Goal: Task Accomplishment & Management: Complete application form

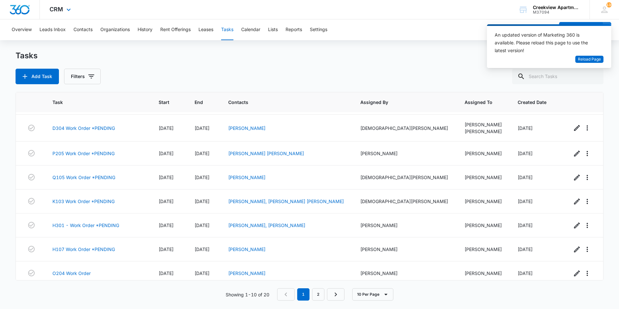
scroll to position [32, 0]
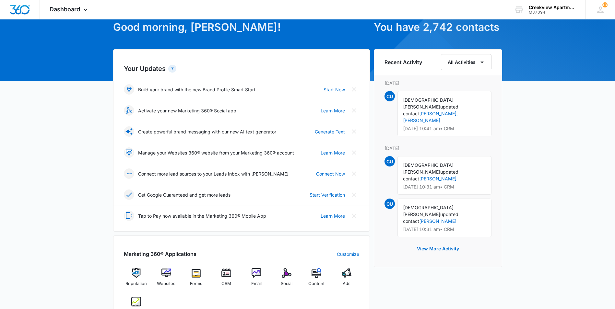
scroll to position [130, 0]
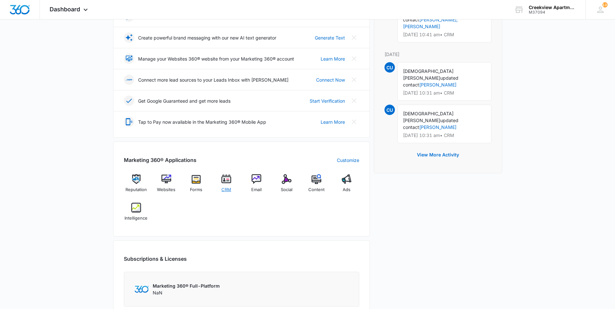
click at [224, 177] on img at bounding box center [226, 179] width 10 height 10
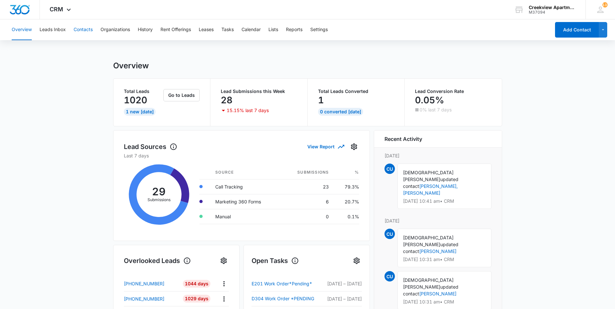
click at [88, 30] on button "Contacts" at bounding box center [83, 29] width 19 height 21
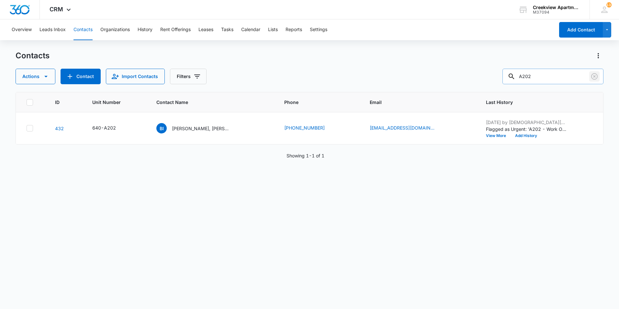
click at [593, 79] on icon "Clear" at bounding box center [595, 77] width 8 height 8
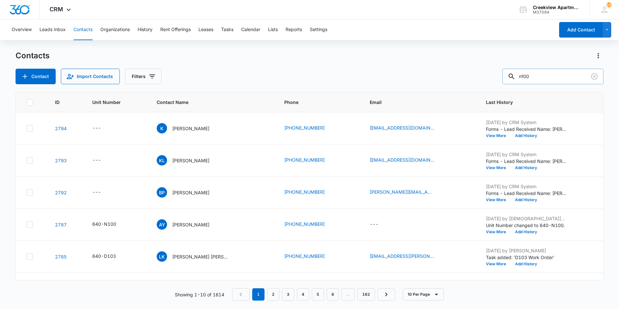
type input "n100"
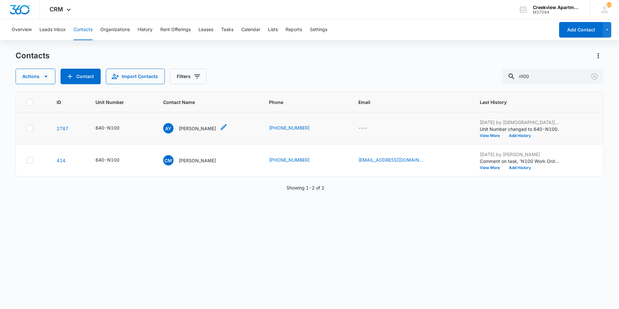
click at [197, 127] on p "[PERSON_NAME]" at bounding box center [197, 128] width 37 height 7
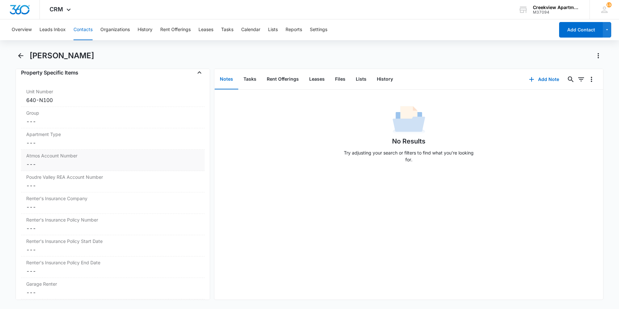
scroll to position [745, 0]
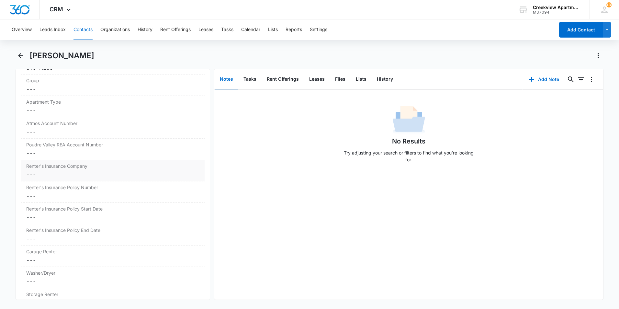
click at [65, 173] on dd "Cancel Save Changes ---" at bounding box center [112, 175] width 173 height 8
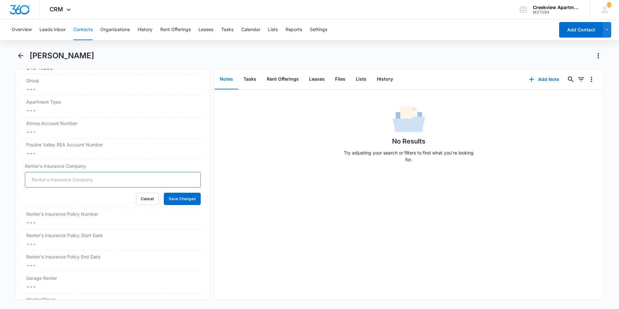
click at [67, 177] on input "Renter's Insurance Company" at bounding box center [113, 180] width 176 height 16
type input "Lemonade"
click at [72, 222] on dd "Cancel Save Changes ---" at bounding box center [112, 223] width 173 height 8
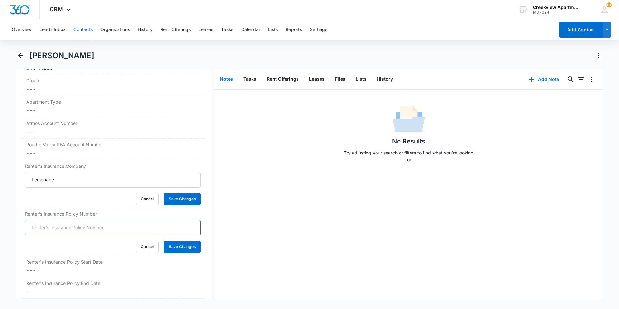
click at [85, 228] on input "Renter's Insurance Policy Number" at bounding box center [113, 228] width 176 height 16
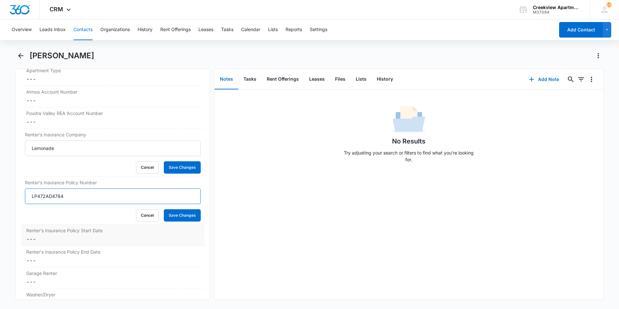
scroll to position [778, 0]
type input "LP472AD4784"
click at [129, 234] on dd "Cancel Save Changes ---" at bounding box center [112, 238] width 173 height 8
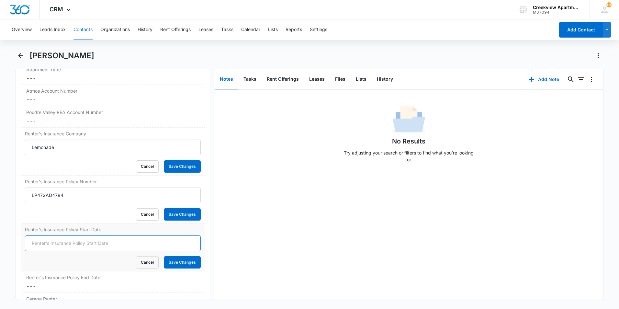
click at [112, 240] on input "Renter's Insurance Policy Start Date" at bounding box center [113, 244] width 176 height 16
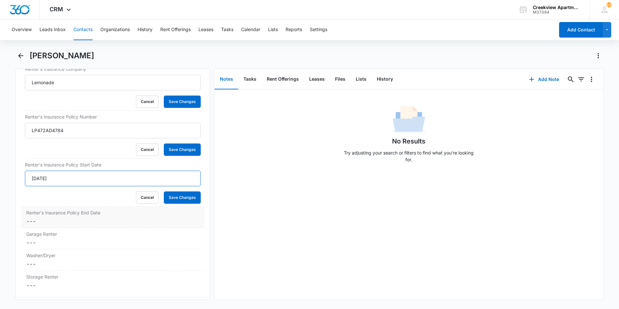
type input "09/17/2025"
click at [88, 224] on dd "Cancel Save Changes ---" at bounding box center [112, 221] width 173 height 8
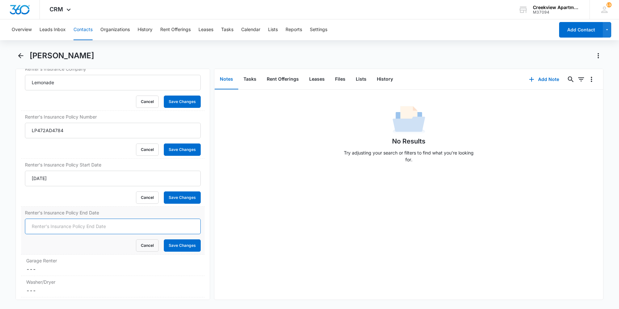
click at [84, 224] on input "Renter's Insurance Policy End Date" at bounding box center [113, 227] width 176 height 16
type input "09/17/2026"
click at [176, 244] on button "Save Changes" at bounding box center [182, 245] width 37 height 12
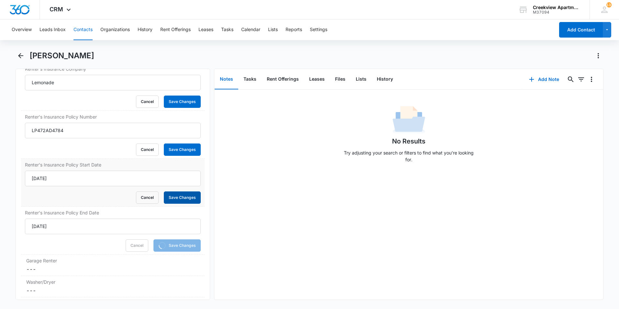
click at [192, 203] on button "Save Changes" at bounding box center [182, 197] width 37 height 12
drag, startPoint x: 185, startPoint y: 148, endPoint x: 181, endPoint y: 113, distance: 34.9
click at [185, 148] on button "Save Changes" at bounding box center [182, 150] width 37 height 12
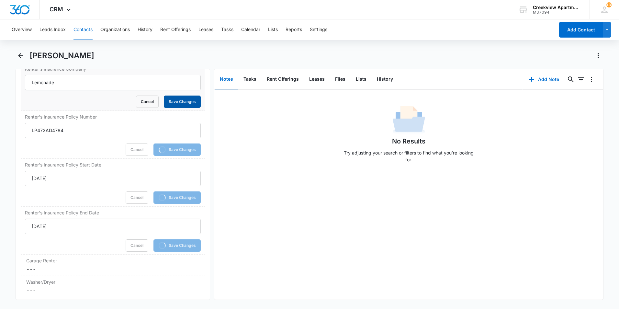
click at [179, 101] on button "Save Changes" at bounding box center [182, 102] width 37 height 12
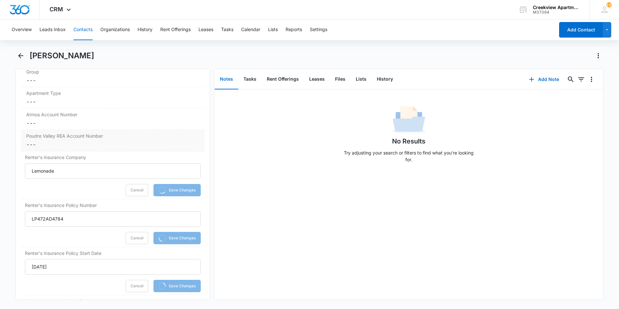
scroll to position [745, 0]
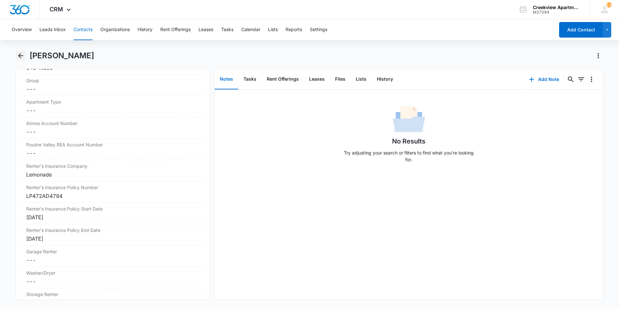
click at [16, 59] on button "Back" at bounding box center [21, 56] width 10 height 10
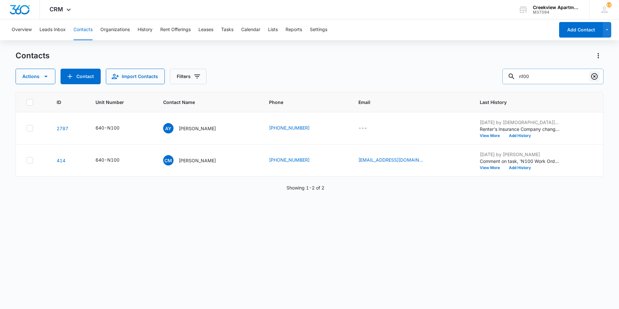
click at [600, 78] on button "Clear" at bounding box center [595, 76] width 10 height 10
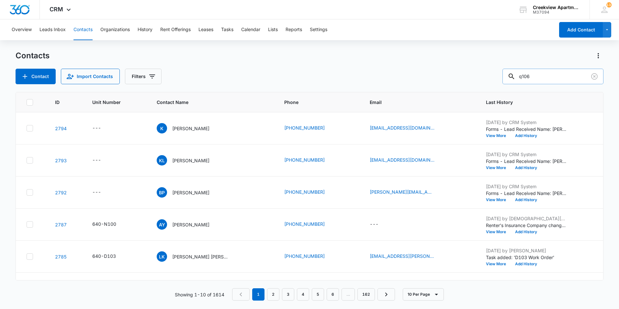
type input "q106"
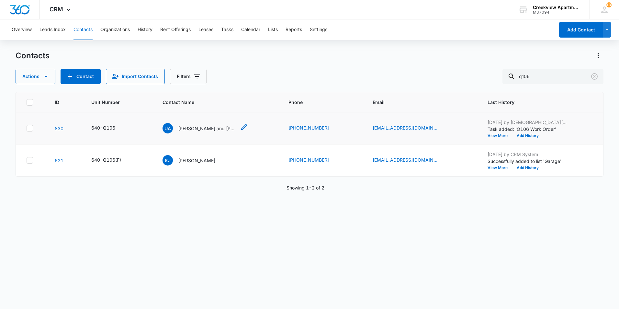
drag, startPoint x: 202, startPoint y: 129, endPoint x: 204, endPoint y: 127, distance: 3.4
click at [202, 129] on p "Ulises and Lizbeth Saenz" at bounding box center [207, 128] width 58 height 7
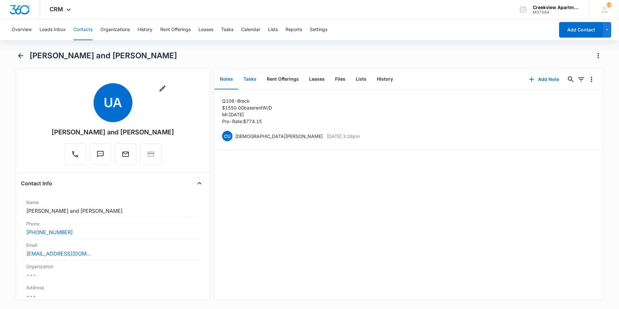
click at [256, 81] on button "Tasks" at bounding box center [249, 79] width 23 height 20
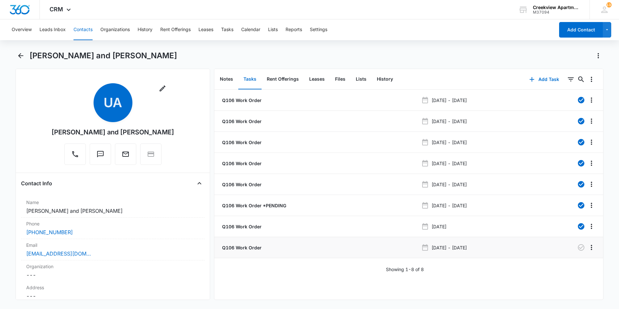
click at [467, 247] on p "Sep 5, 2025 - Sep 9, 2025" at bounding box center [449, 247] width 35 height 7
drag, startPoint x: 474, startPoint y: 247, endPoint x: 501, endPoint y: 254, distance: 27.9
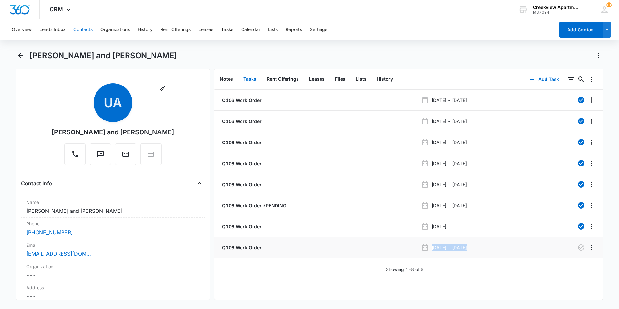
click at [501, 254] on li "Q106 Work Order Sep 5, 2025 - Sep 9, 2025" at bounding box center [408, 247] width 389 height 21
click at [533, 286] on div "Q106 Work Order Jul 31, 2023 - Aug 1, 2023 Q106 Work Order Aug 17, 2023 - Aug 1…" at bounding box center [408, 195] width 389 height 210
click at [246, 245] on p "Q106 Work Order" at bounding box center [241, 247] width 41 height 7
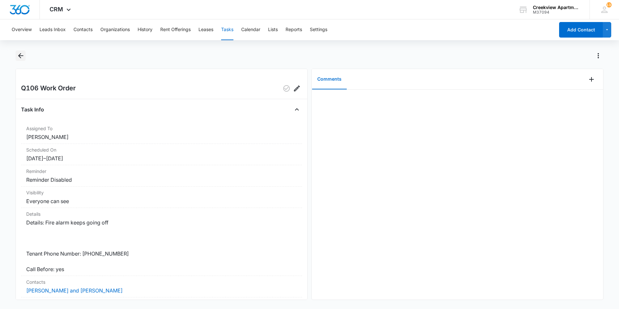
click at [21, 54] on icon "Back" at bounding box center [20, 55] width 5 height 5
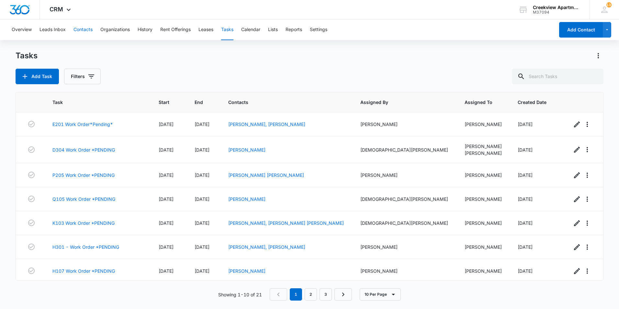
click at [81, 30] on button "Contacts" at bounding box center [83, 29] width 19 height 21
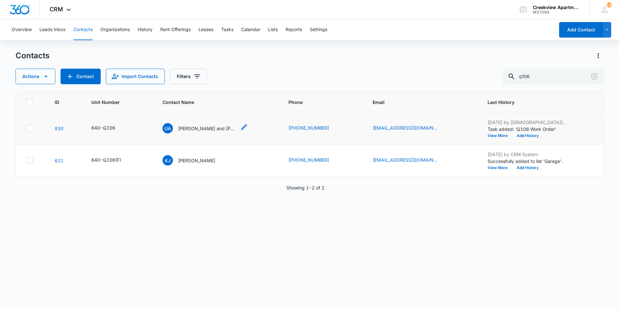
click at [210, 129] on p "Ulises and Lizbeth Saenz" at bounding box center [207, 128] width 58 height 7
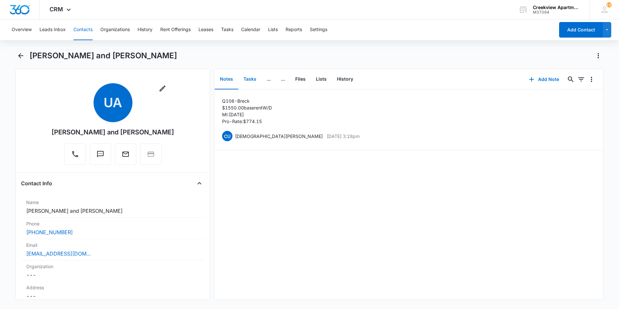
click at [254, 77] on button "Tasks" at bounding box center [249, 79] width 23 height 20
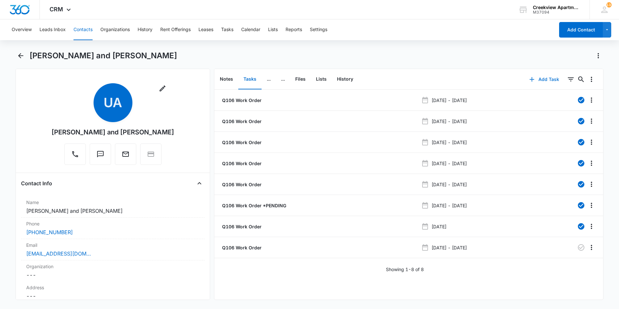
click at [536, 78] on button "Add Task" at bounding box center [544, 80] width 43 height 16
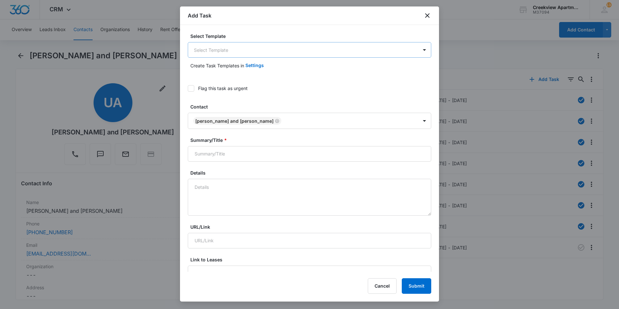
click at [319, 56] on body "CRM Apps Reputation Websites Forms CRM Email Social Content Ads Intelligence Fi…" at bounding box center [309, 154] width 619 height 309
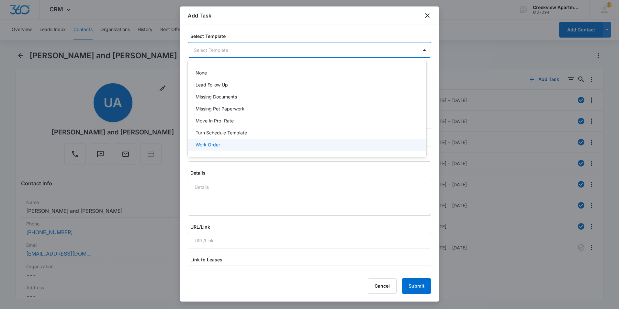
click at [263, 143] on div "Work Order" at bounding box center [307, 144] width 222 height 7
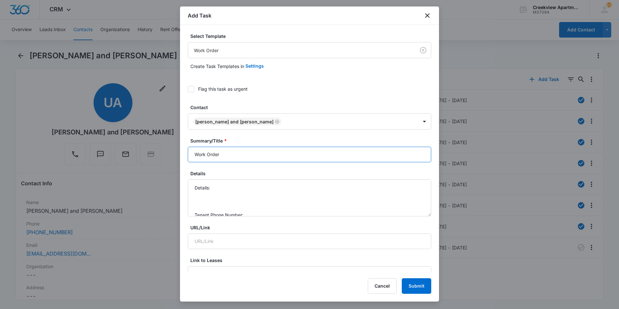
click at [194, 155] on input "Work Order" at bounding box center [310, 155] width 244 height 16
type input "Q106 Work Order"
click at [228, 193] on textarea "Details: Tenant Phone Number: Call Before:" at bounding box center [310, 197] width 244 height 37
click at [229, 190] on textarea "Details: Tenant Phone Number: Call Before:" at bounding box center [310, 197] width 244 height 37
type textarea "Details: Tenant Phone Number: Call Before:"
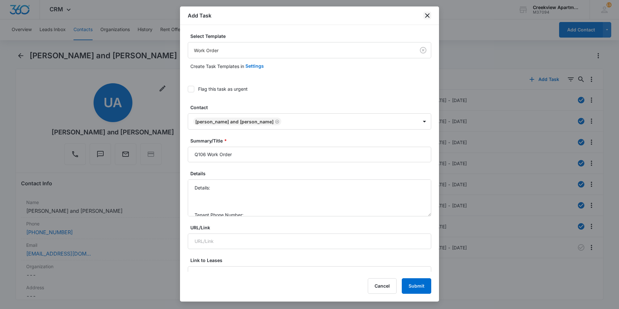
click at [429, 15] on icon "close" at bounding box center [428, 16] width 8 height 8
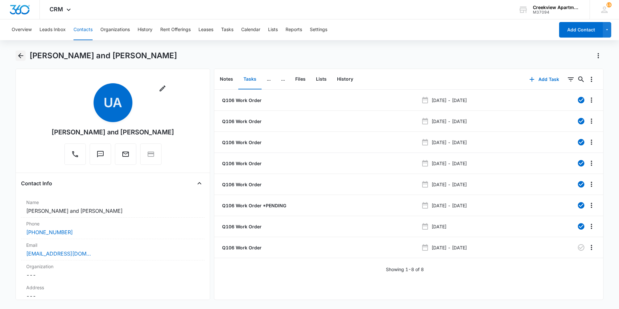
click at [19, 59] on icon "Back" at bounding box center [21, 56] width 8 height 8
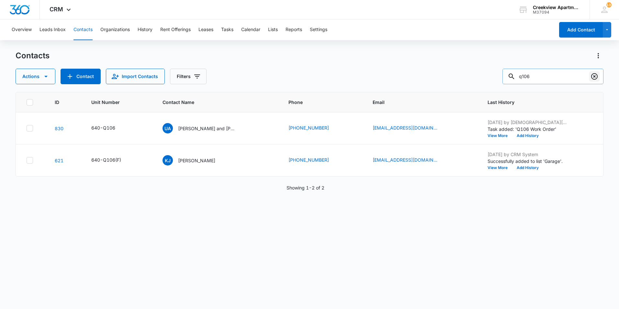
click at [595, 78] on icon "Clear" at bounding box center [595, 77] width 8 height 8
